Goal: Transaction & Acquisition: Purchase product/service

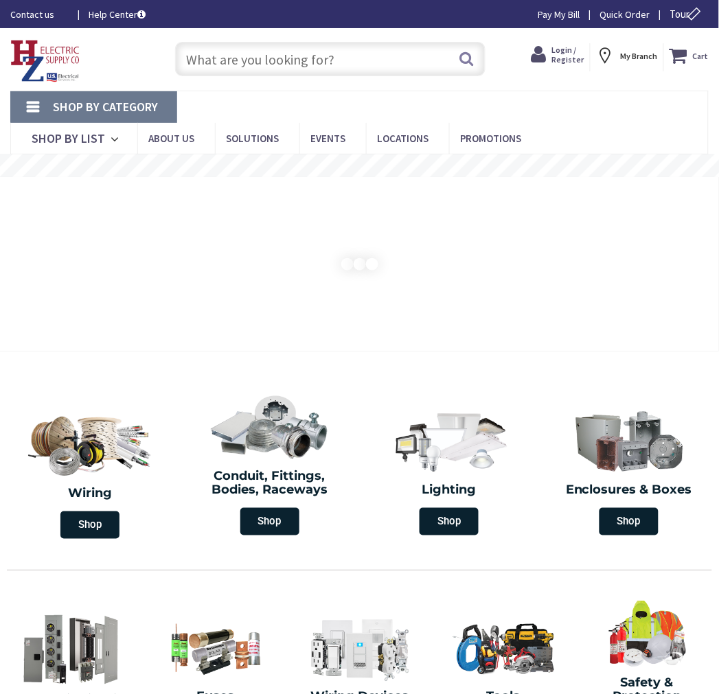
click at [255, 60] on input "text" at bounding box center [330, 59] width 310 height 34
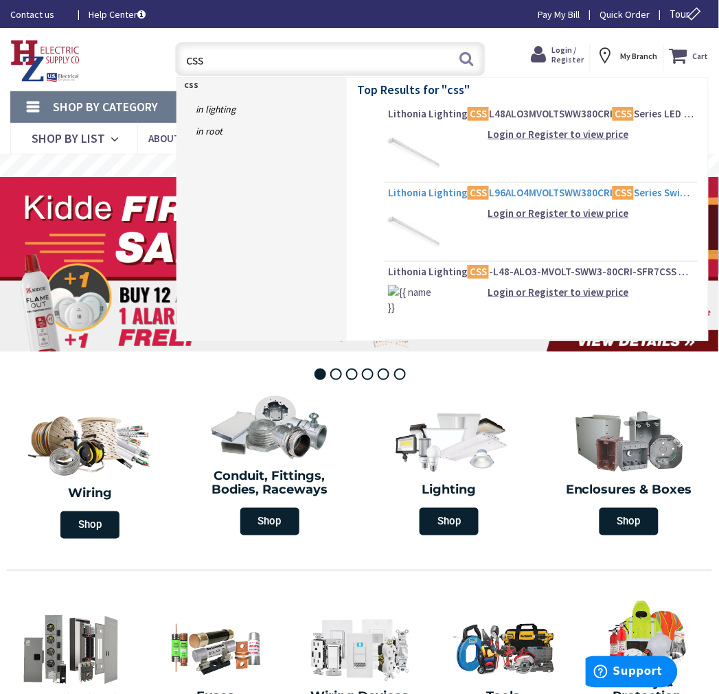
type input "css"
click at [520, 195] on span "Lithonia Lighting CSS L96ALO4MVOLTSWW380CRI CSS Series Switchable LED Stripligh…" at bounding box center [541, 193] width 306 height 14
